Goal: Information Seeking & Learning: Learn about a topic

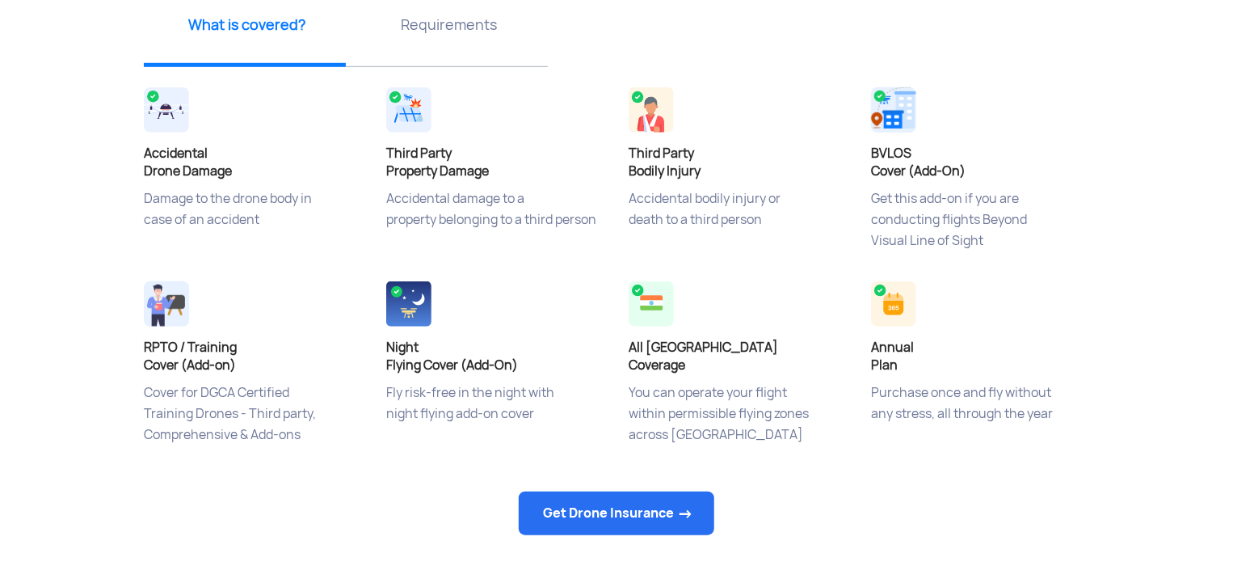
scroll to position [646, 0]
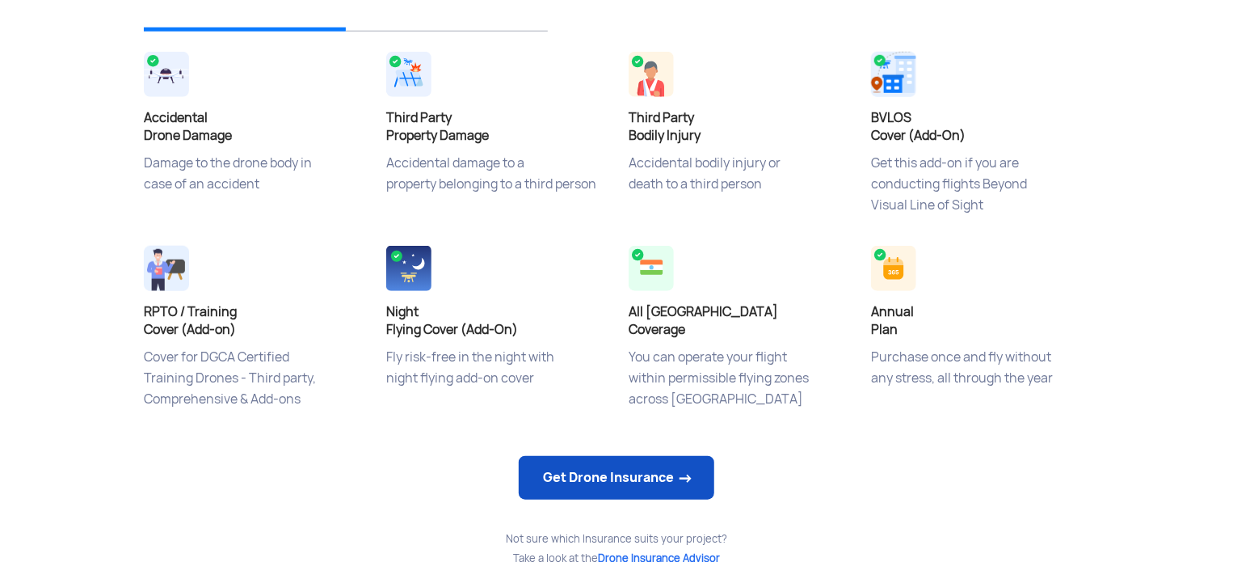
click at [642, 474] on link "Get Drone Insurance" at bounding box center [617, 478] width 196 height 44
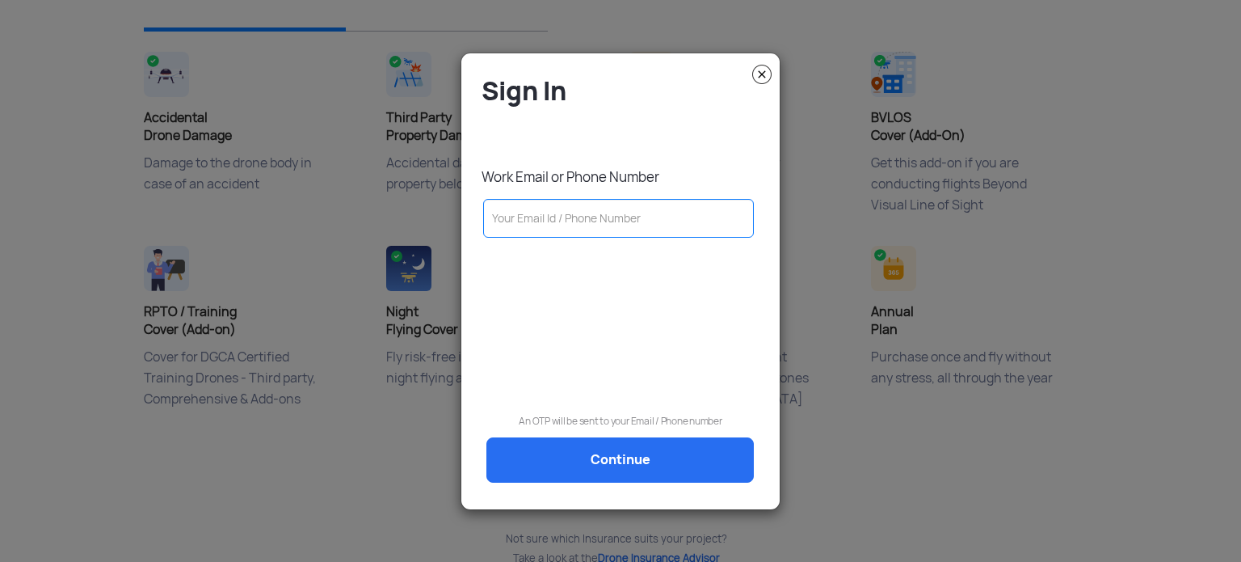
click at [766, 74] on img at bounding box center [761, 74] width 19 height 19
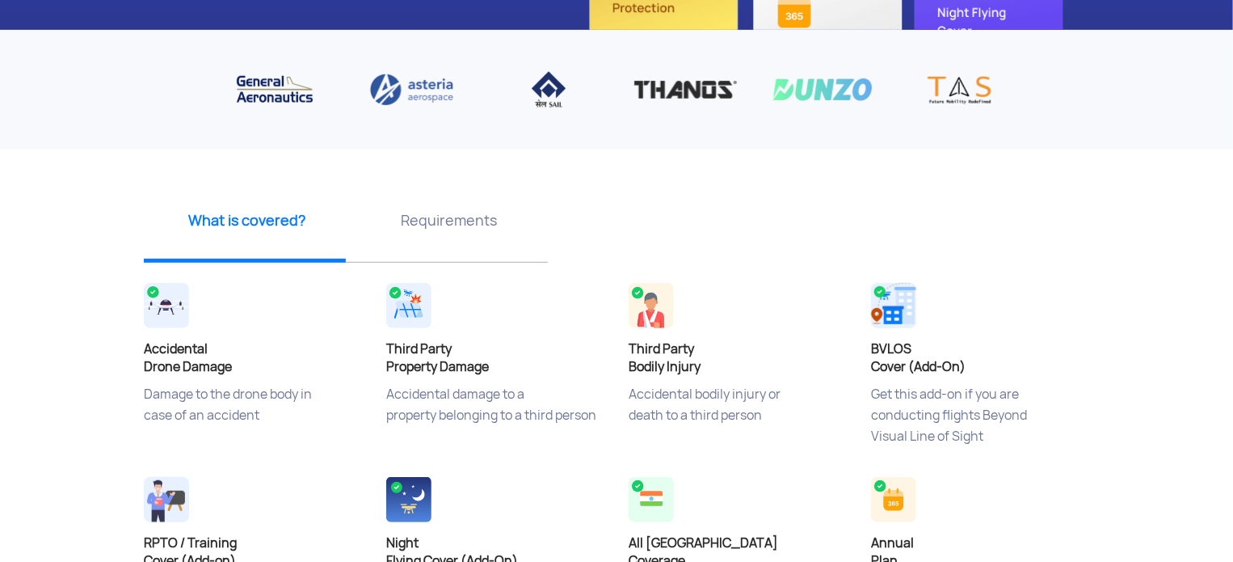
scroll to position [566, 0]
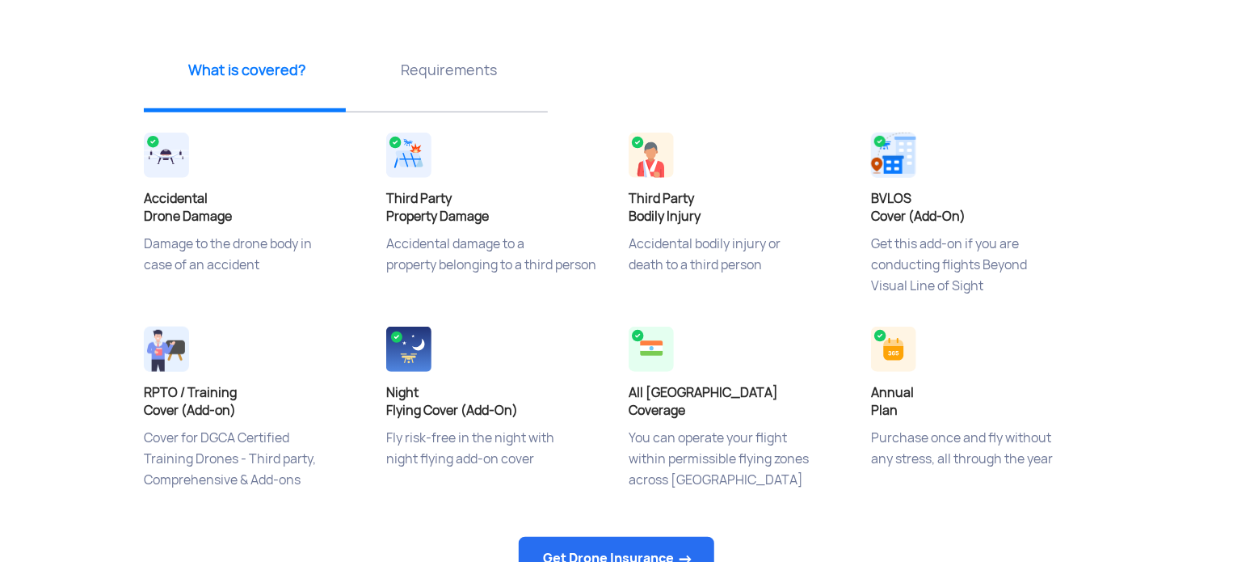
click at [460, 64] on p "Requirements" at bounding box center [449, 70] width 190 height 20
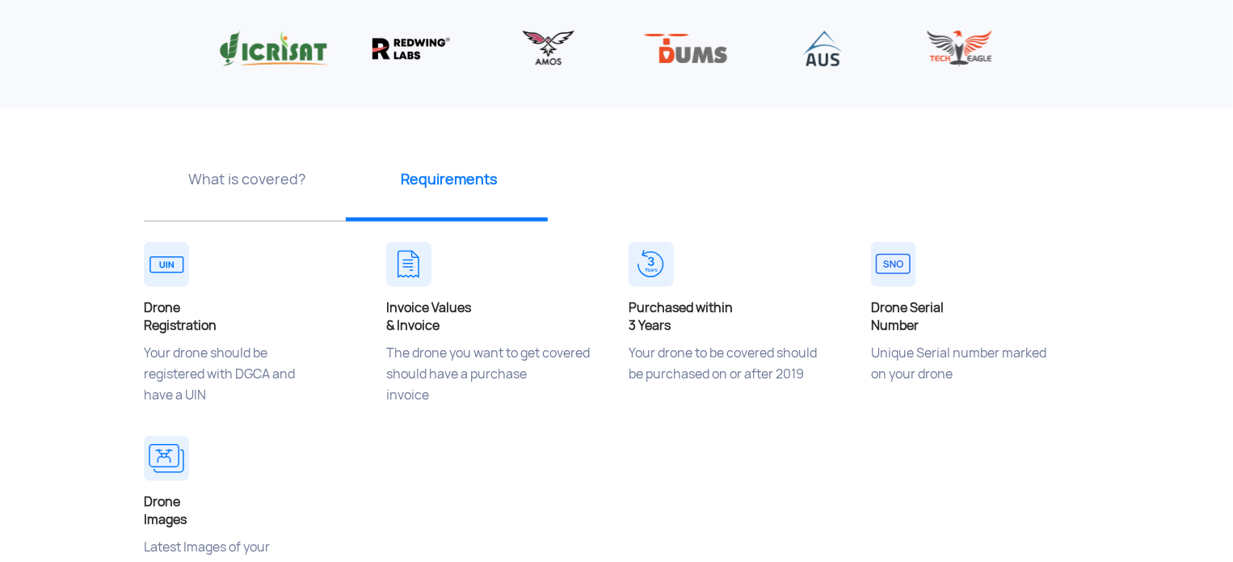
scroll to position [485, 0]
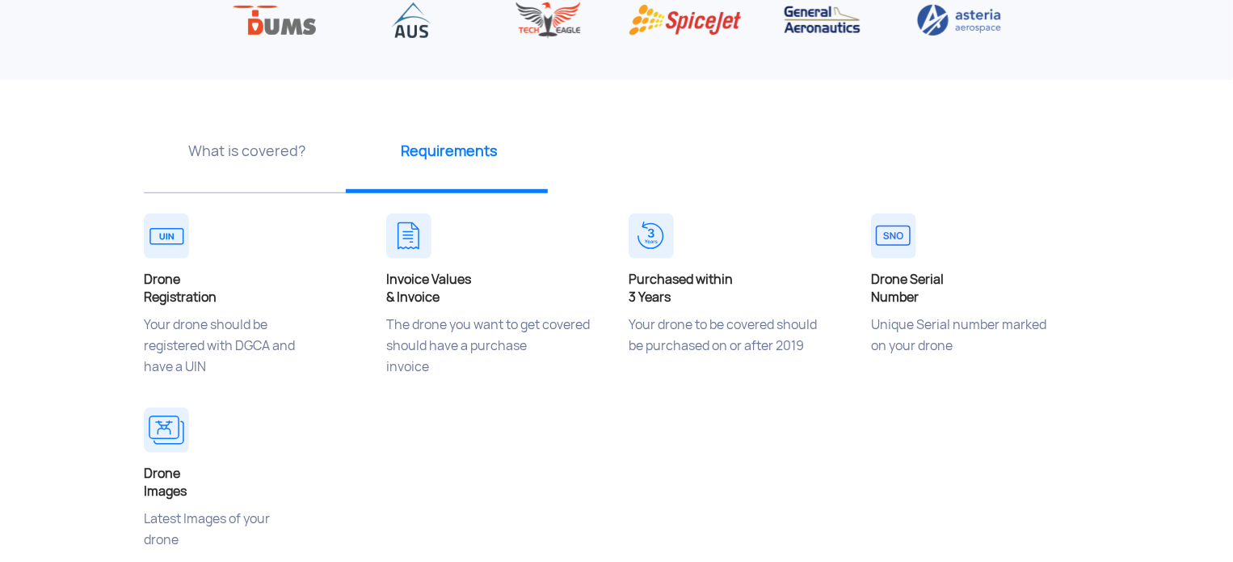
click at [242, 149] on p "What is covered?" at bounding box center [247, 151] width 190 height 20
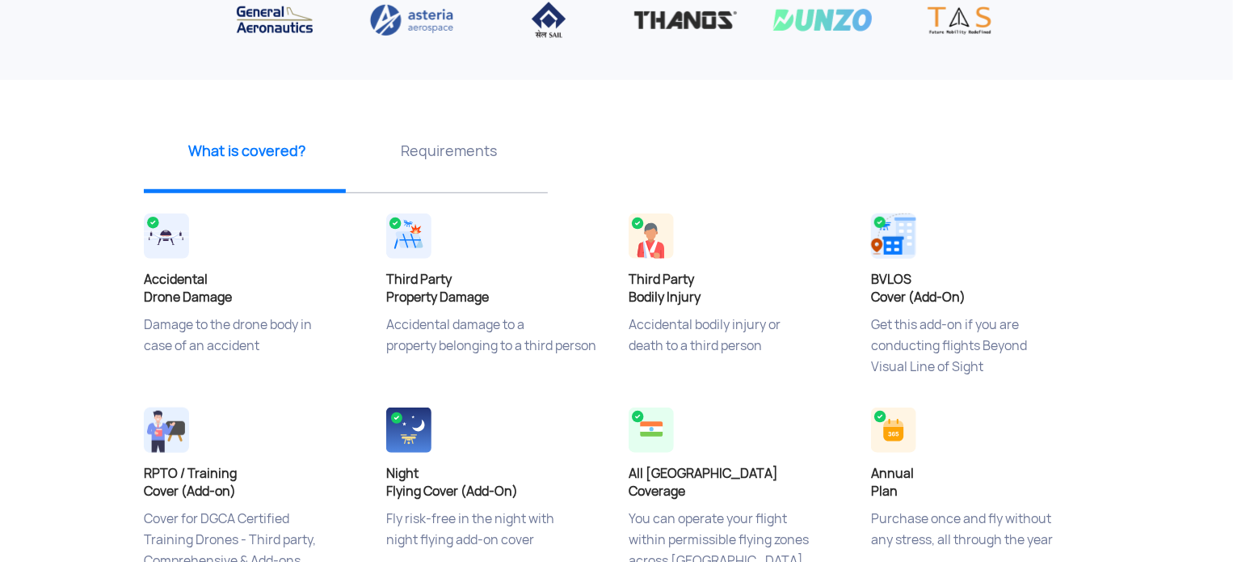
click at [422, 152] on p "Requirements" at bounding box center [449, 151] width 190 height 20
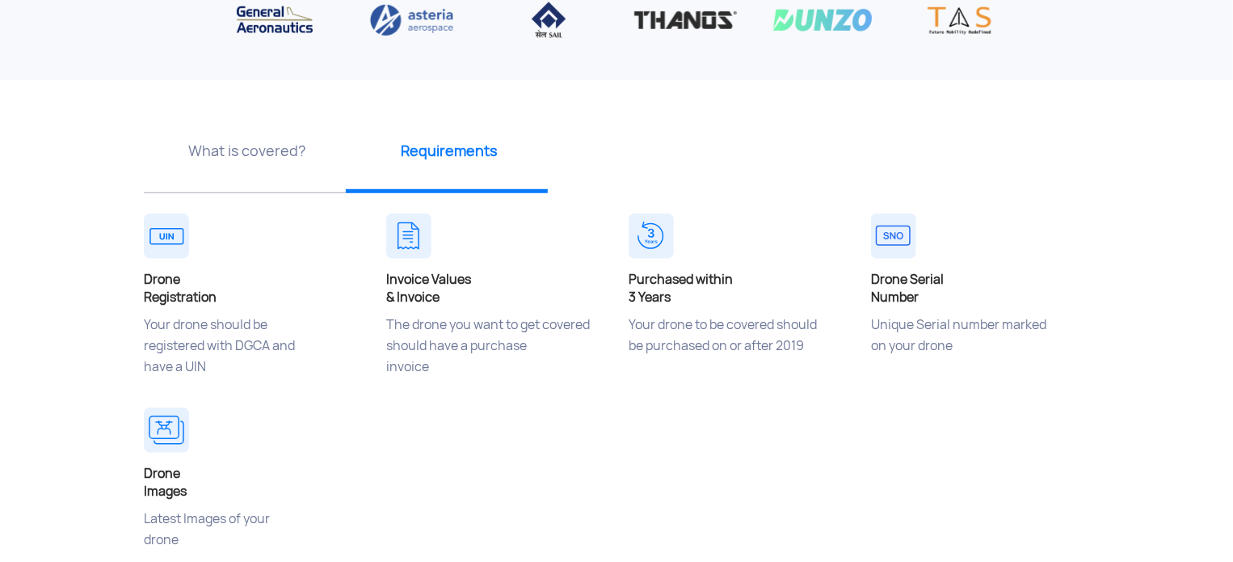
scroll to position [566, 0]
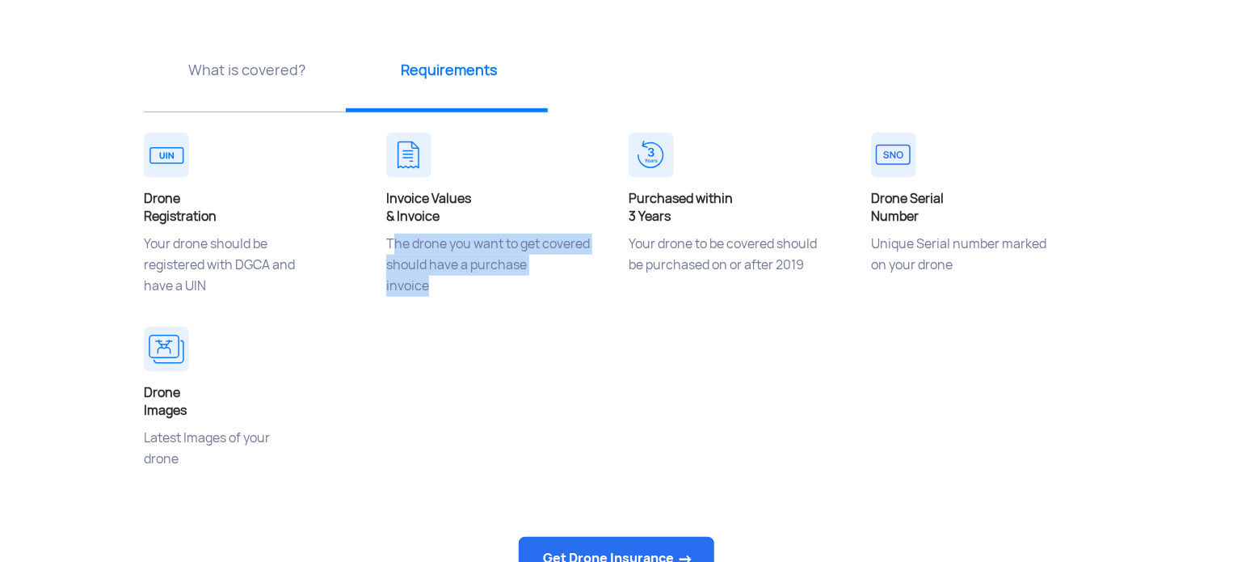
drag, startPoint x: 429, startPoint y: 288, endPoint x: 385, endPoint y: 230, distance: 72.1
click at [385, 230] on div "Invoice Values & Invoice The drone you want to get covered should have a purcha…" at bounding box center [495, 225] width 242 height 194
click at [498, 319] on div "Invoice Values & Invoice The drone you want to get covered should have a purcha…" at bounding box center [495, 225] width 242 height 194
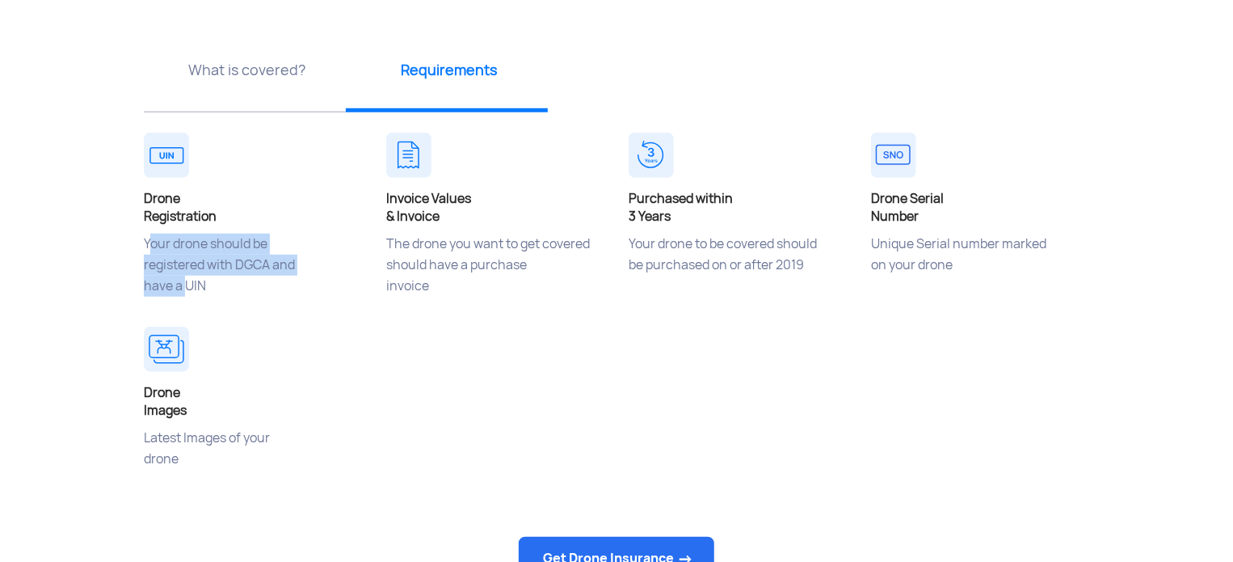
drag, startPoint x: 137, startPoint y: 240, endPoint x: 188, endPoint y: 293, distance: 73.1
click at [188, 293] on div "Drone Registration Your drone should be registered with DGCA and have a UIN" at bounding box center [253, 225] width 242 height 194
click at [309, 320] on div "Drone Registration Your drone should be registered with DGCA and have a UIN" at bounding box center [253, 225] width 242 height 194
drag, startPoint x: 625, startPoint y: 239, endPoint x: 803, endPoint y: 267, distance: 180.8
click at [803, 267] on div "Purchased within 3 Years Your drone to be covered should be purchased on or aft…" at bounding box center [738, 225] width 242 height 194
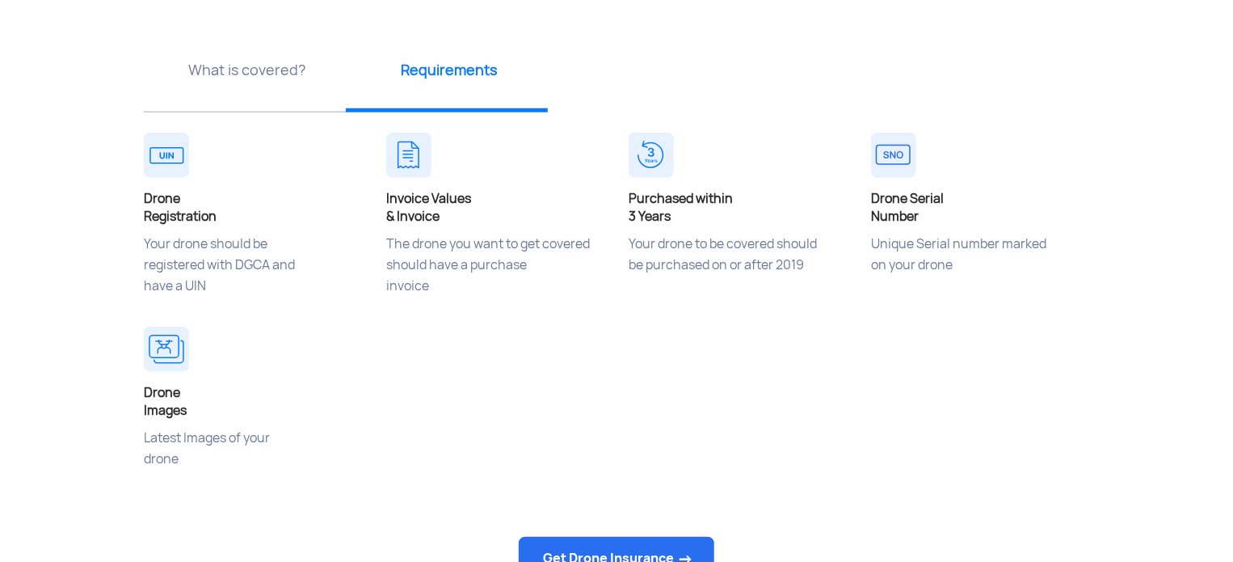
click at [750, 328] on div "Drone Registration Your drone should be registered with DGCA and have a UIN Inv…" at bounding box center [617, 322] width 970 height 388
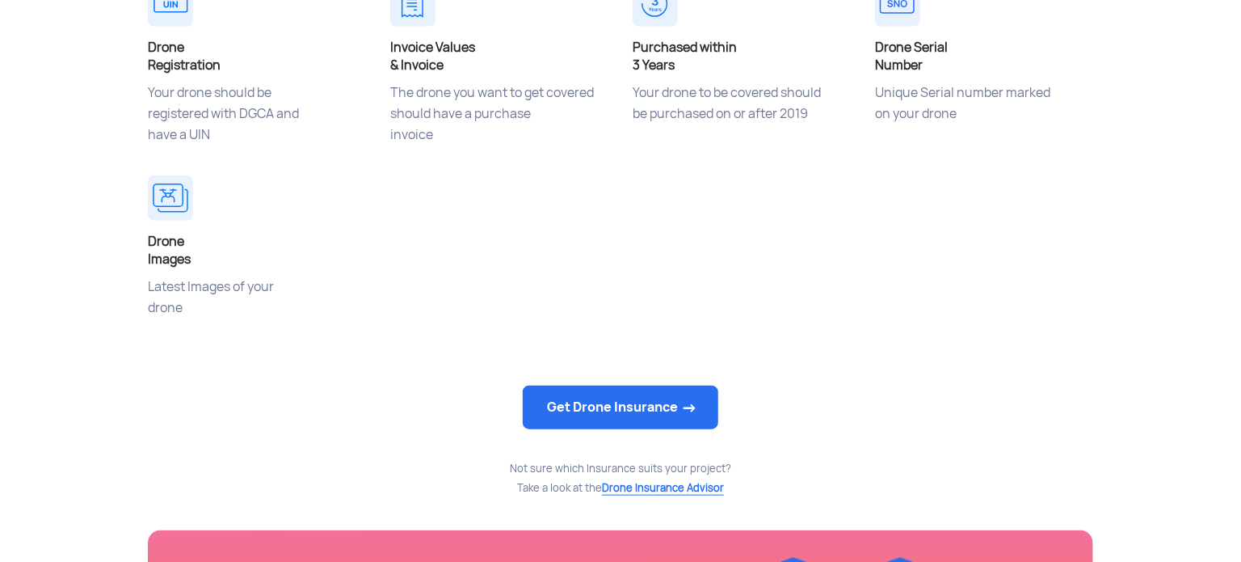
scroll to position [727, 0]
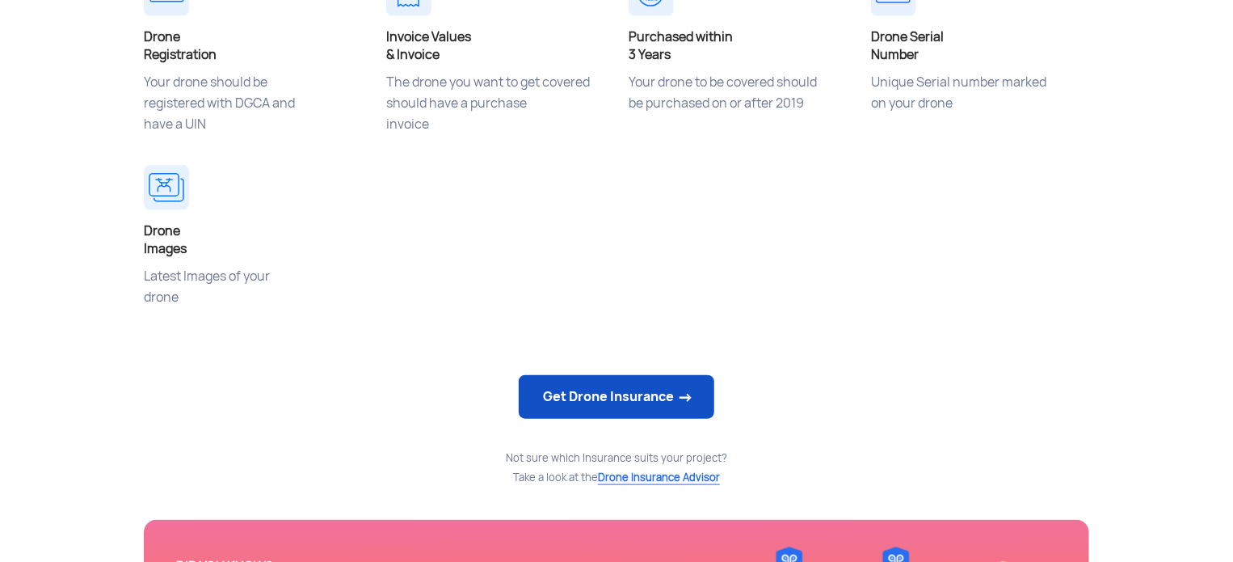
click at [634, 389] on link "Get Drone Insurance" at bounding box center [617, 397] width 196 height 44
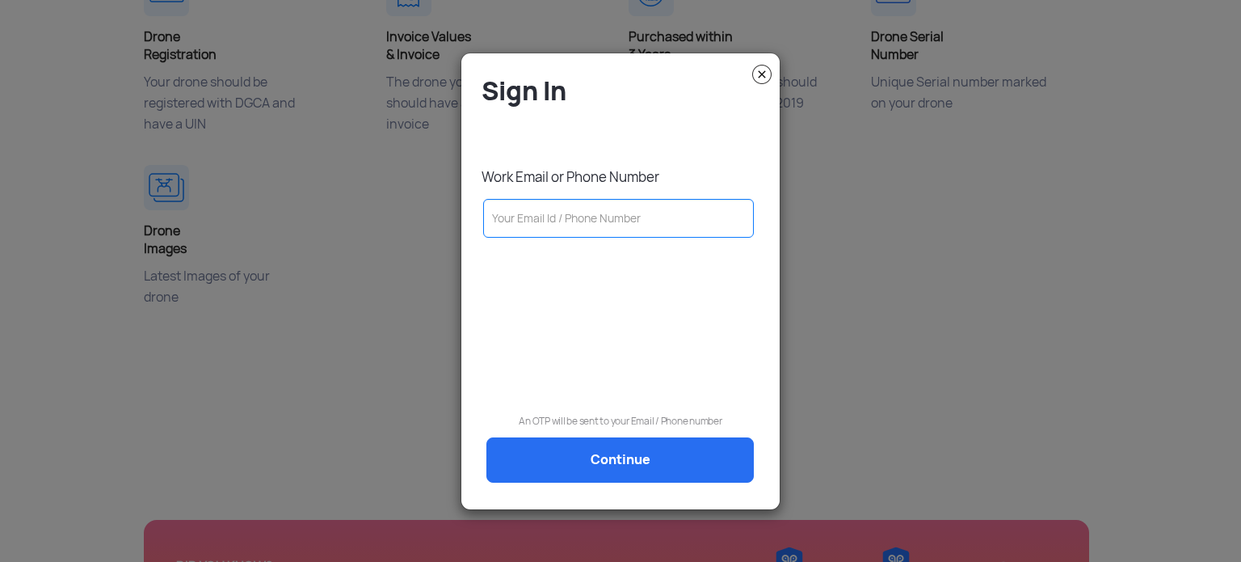
click at [762, 74] on img at bounding box center [761, 74] width 19 height 19
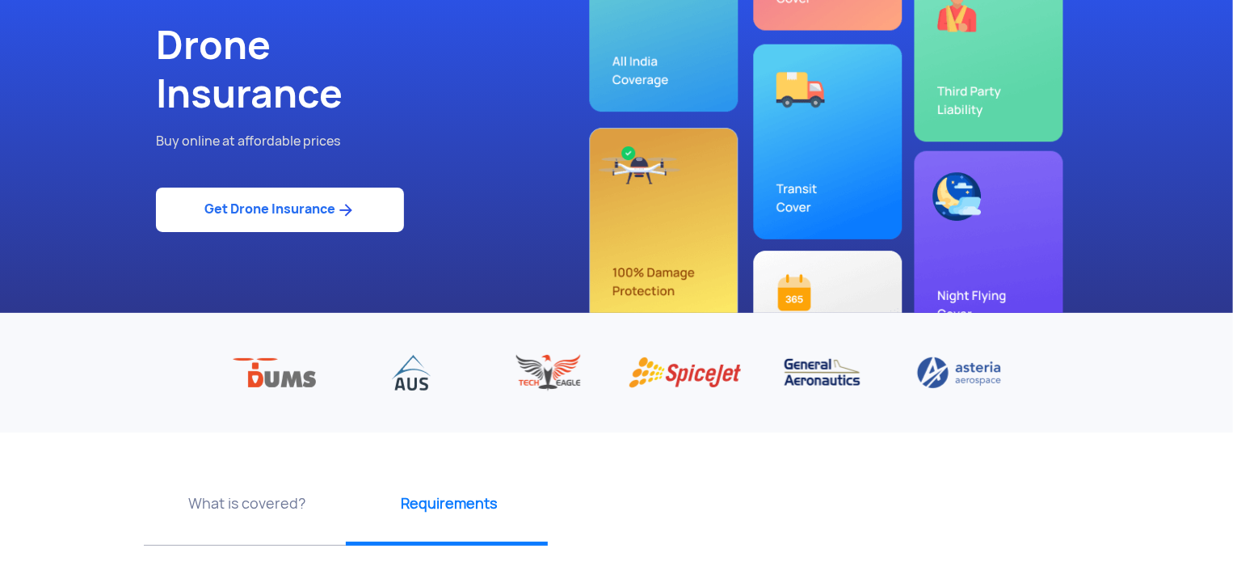
scroll to position [81, 0]
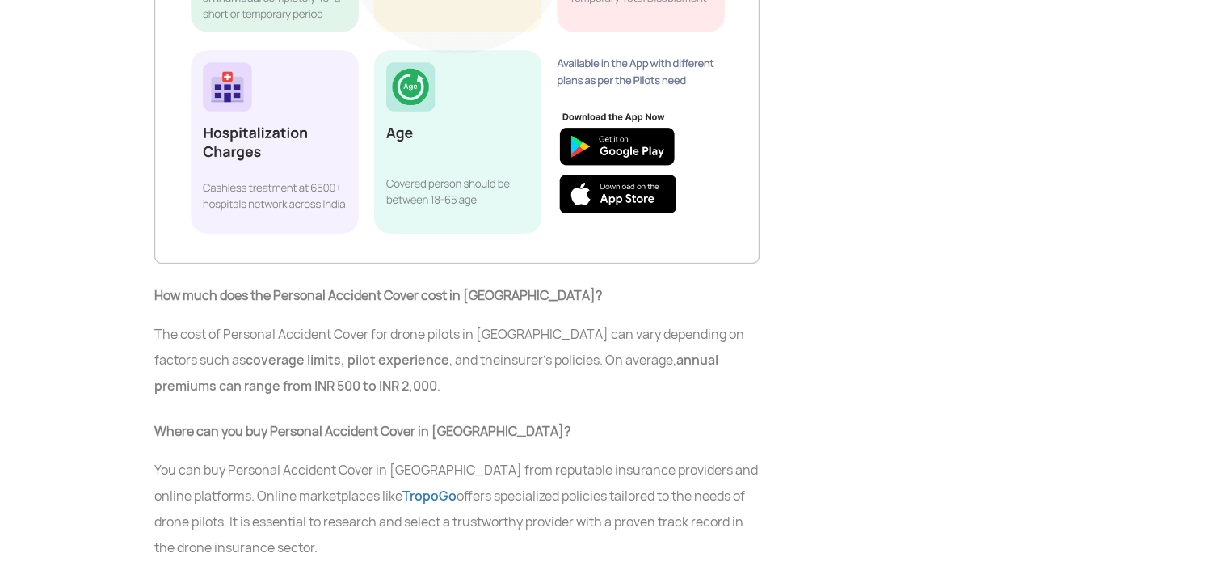
scroll to position [6578, 0]
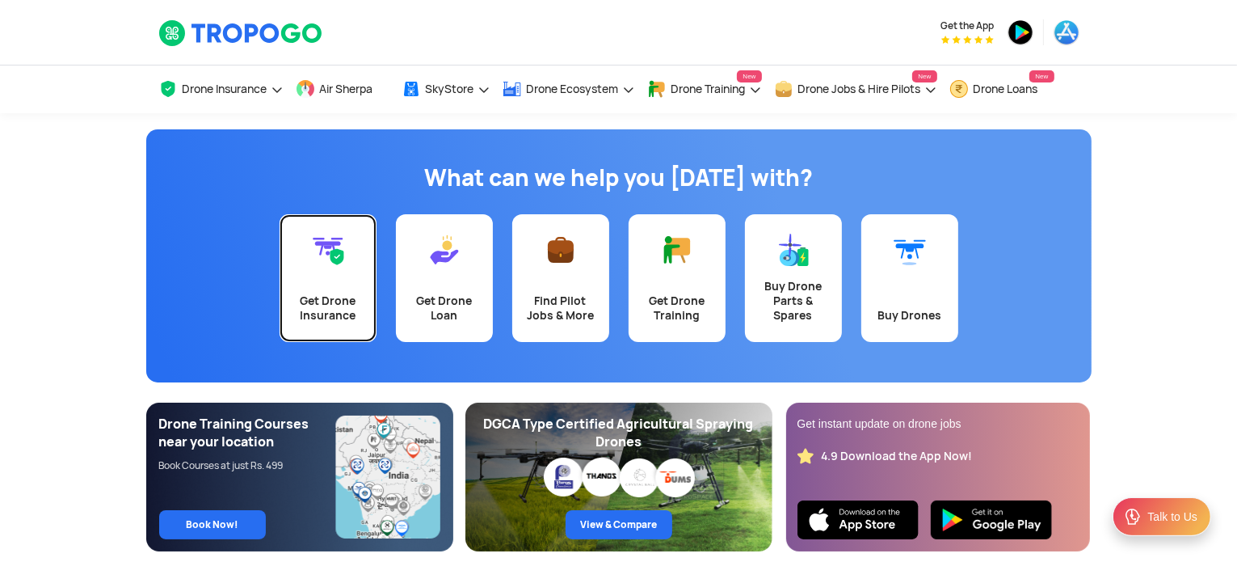
click at [351, 284] on link "Get Drone Insurance" at bounding box center [328, 278] width 97 height 128
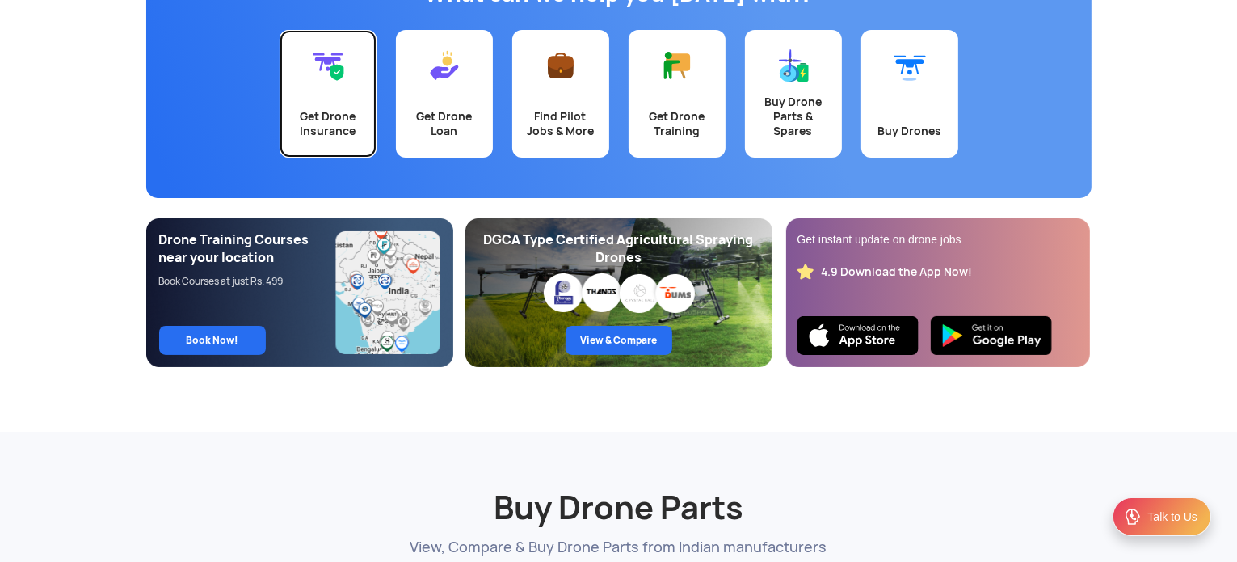
scroll to position [465, 0]
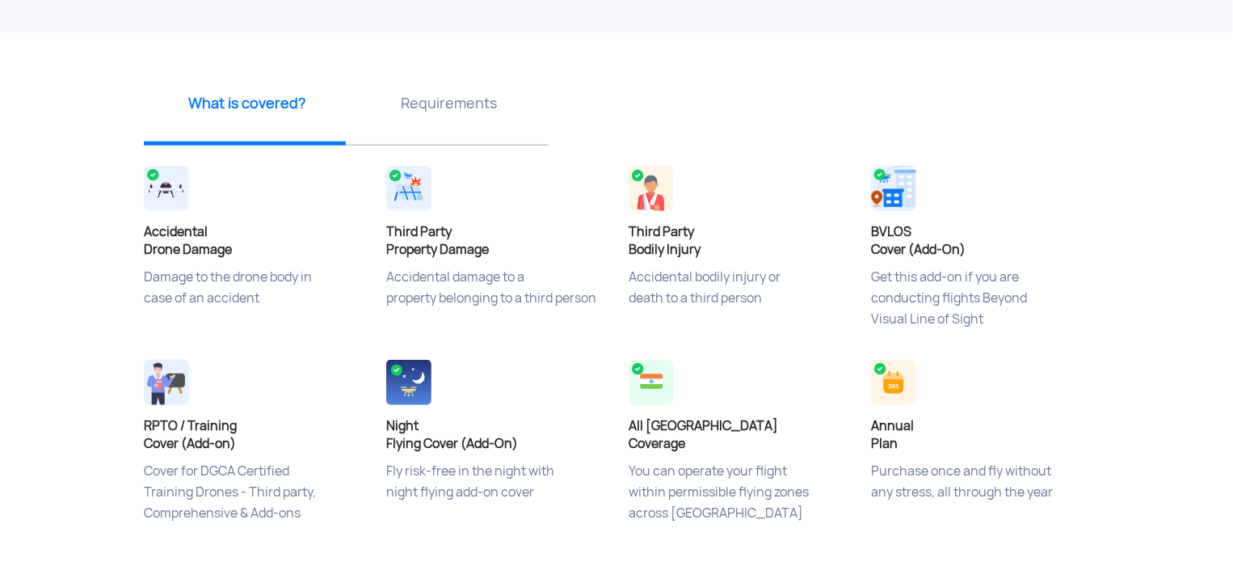
scroll to position [566, 0]
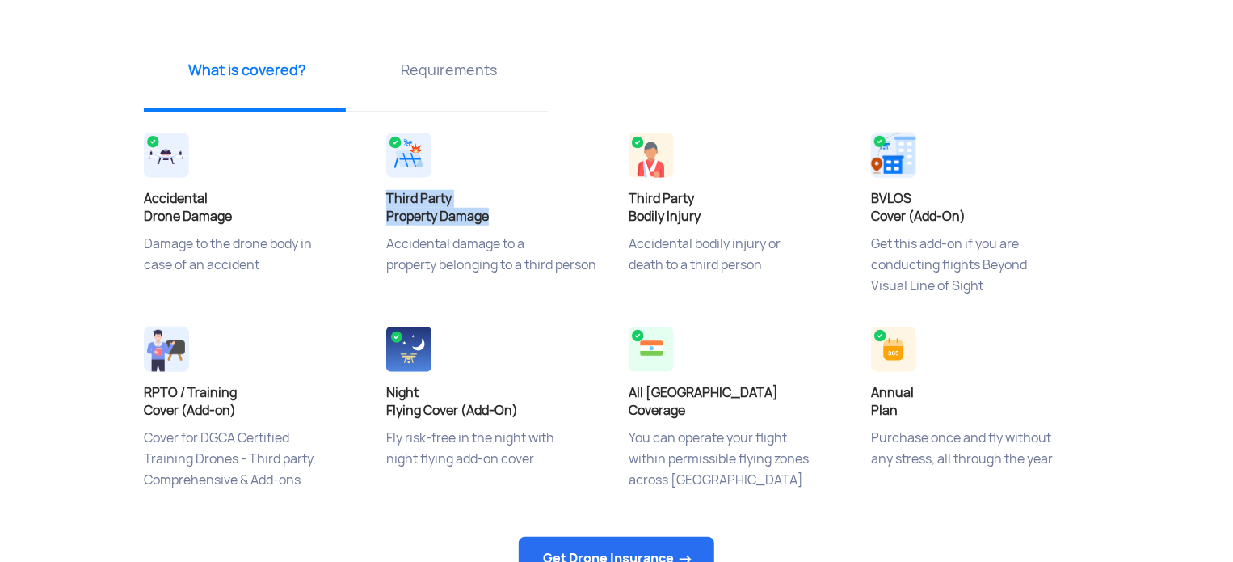
drag, startPoint x: 388, startPoint y: 199, endPoint x: 495, endPoint y: 211, distance: 108.2
click at [495, 211] on h4 "Third Party Property Damage" at bounding box center [495, 208] width 218 height 36
copy h4 "Third Party Property Damage"
click at [754, 204] on h4 "Third Party Bodily Injury" at bounding box center [738, 208] width 218 height 36
drag, startPoint x: 634, startPoint y: 197, endPoint x: 682, endPoint y: 218, distance: 52.8
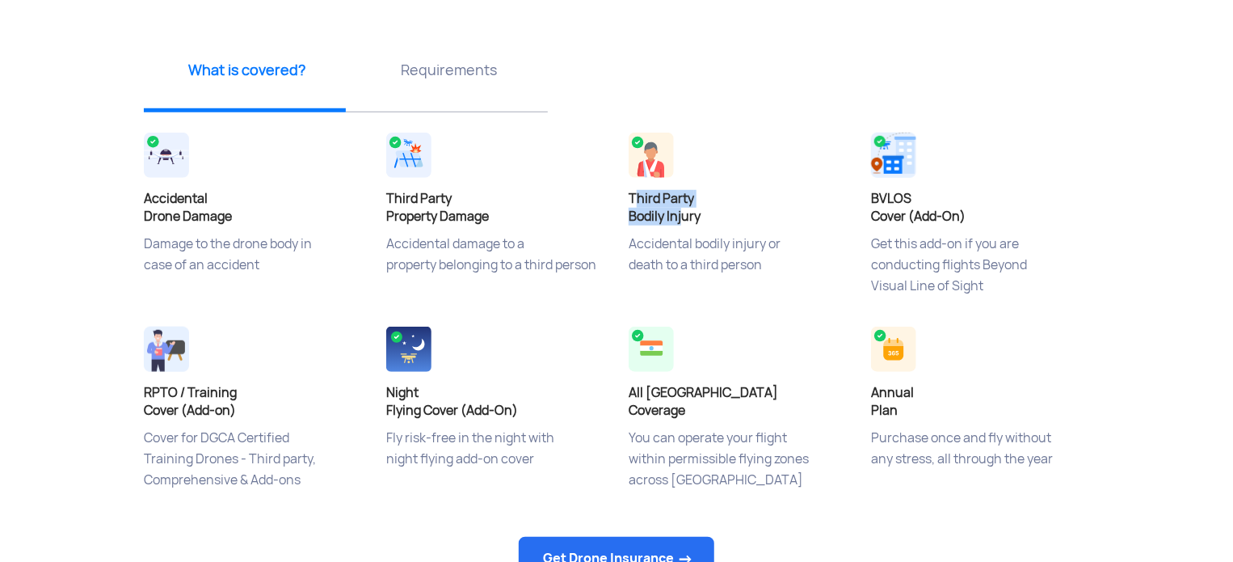
click at [682, 218] on h4 "Third Party Bodily Injury" at bounding box center [738, 208] width 218 height 36
click at [718, 213] on h4 "Third Party Bodily Injury" at bounding box center [738, 208] width 218 height 36
drag, startPoint x: 627, startPoint y: 192, endPoint x: 709, endPoint y: 219, distance: 86.9
click at [709, 219] on div "Third Party Bodily Injury Accidental bodily injury or death to a third person" at bounding box center [738, 225] width 242 height 194
copy h4 "Third Party Bodily Injury"
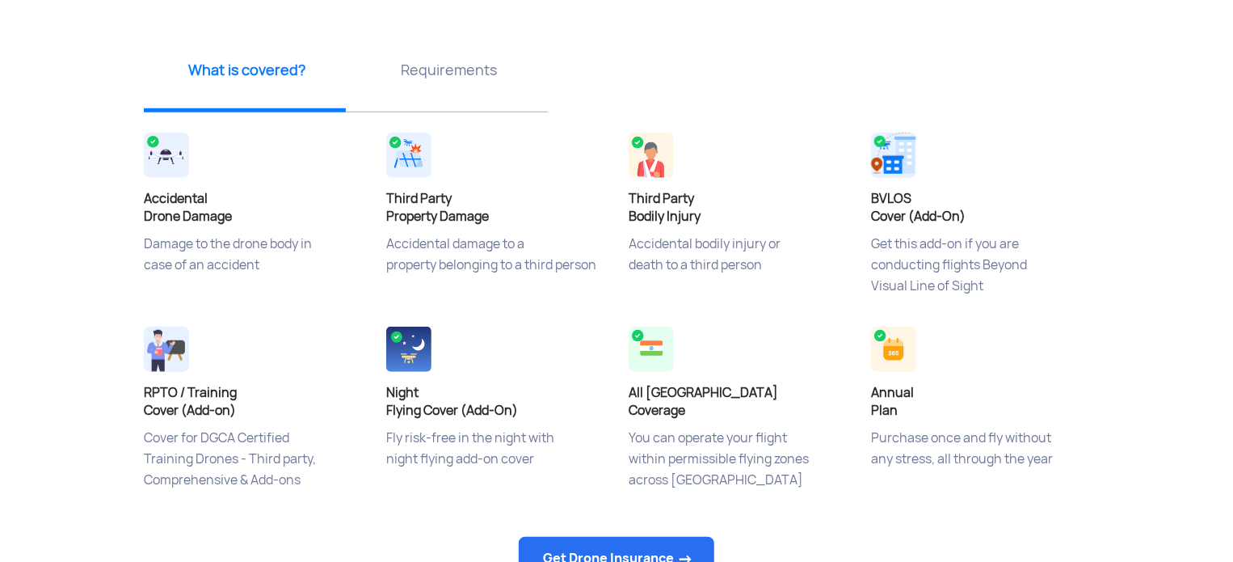
click at [1115, 250] on app-insurance-home-banner "Drone Insurance Buy online at affordable prices Get Drone Insurance ‹ › What is…" at bounding box center [616, 216] width 1233 height 1339
click at [718, 277] on p "Accidental bodily injury or death to a third person" at bounding box center [738, 274] width 218 height 81
